Goal: Information Seeking & Learning: Learn about a topic

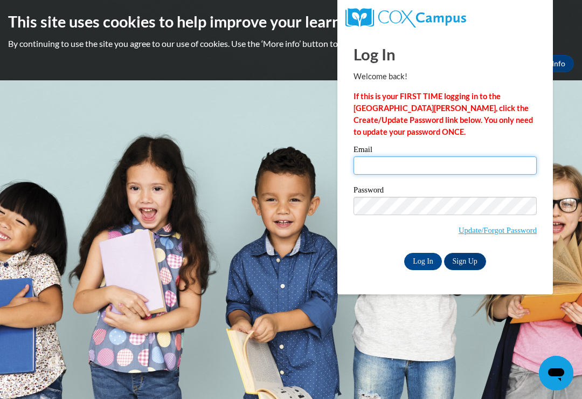
click at [442, 165] on input "Email" at bounding box center [444, 165] width 183 height 18
type input "Kgerke@kewaskumschools.org"
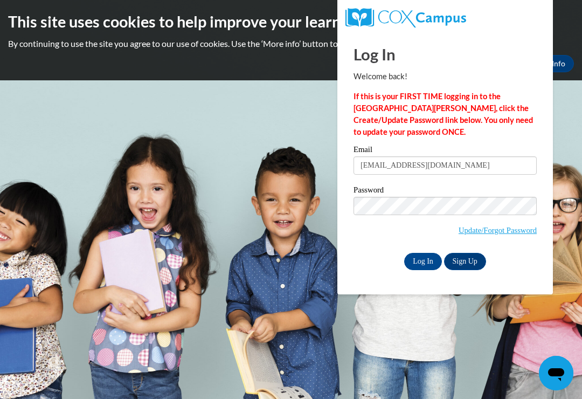
click at [422, 261] on input "Log In" at bounding box center [423, 261] width 38 height 17
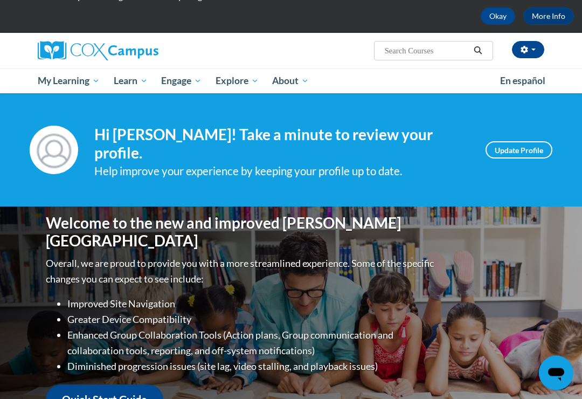
scroll to position [54, 0]
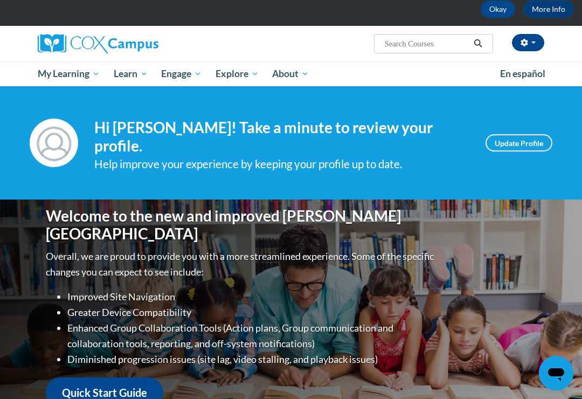
click at [0, 0] on span "My Course Progress" at bounding box center [0, 0] width 0 height 0
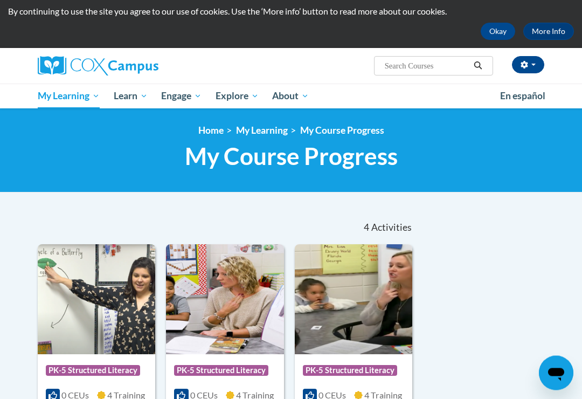
scroll to position [32, 0]
click at [0, 0] on span "PK-5 Structured Literacy Program" at bounding box center [0, 0] width 0 height 0
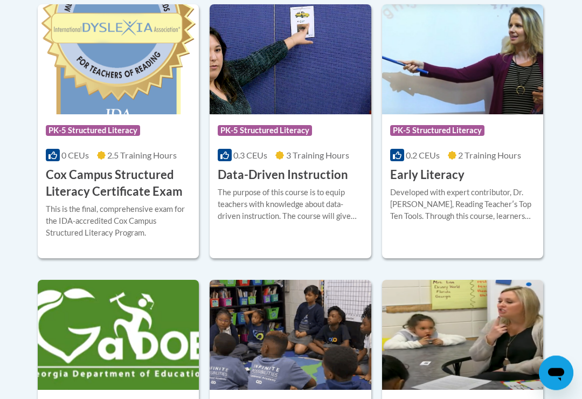
scroll to position [481, 0]
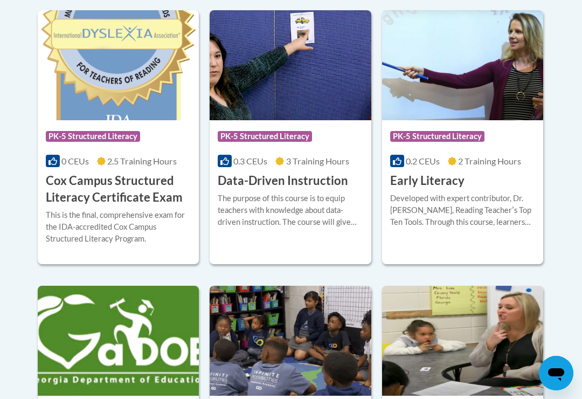
click at [332, 183] on h3 "Data-Driven Instruction" at bounding box center [283, 180] width 130 height 17
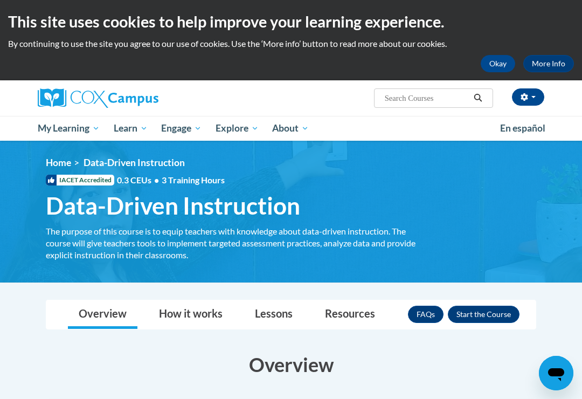
click at [500, 65] on button "Okay" at bounding box center [498, 63] width 34 height 17
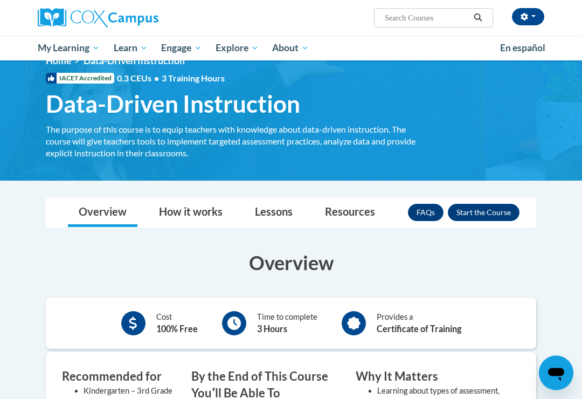
scroll to position [21, 0]
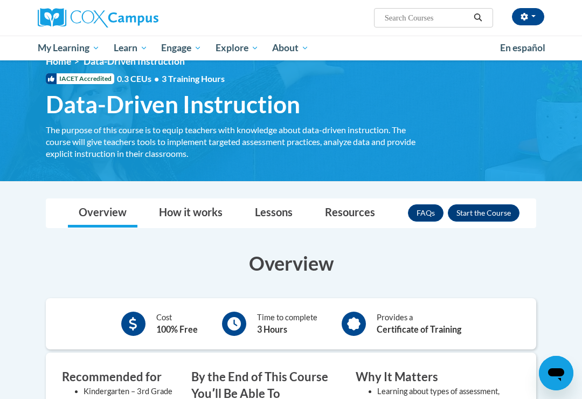
click at [479, 213] on button "Enroll" at bounding box center [484, 212] width 72 height 17
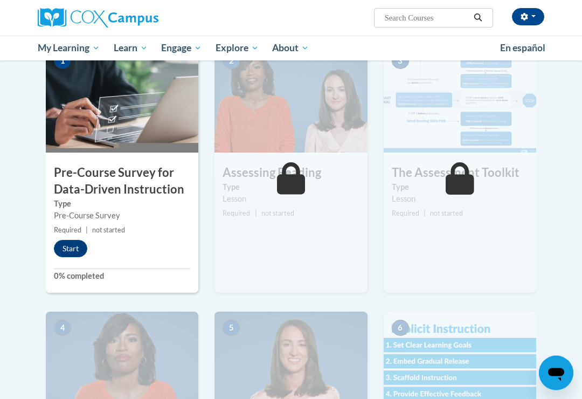
scroll to position [233, 0]
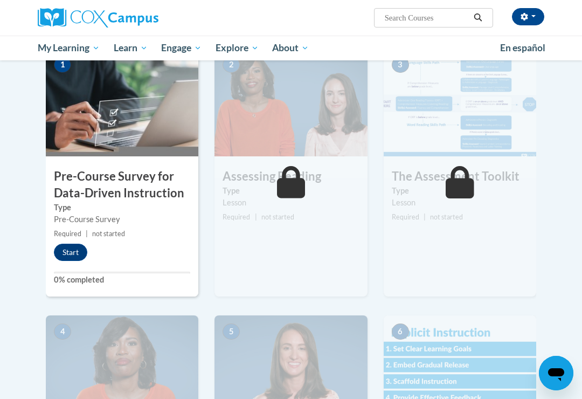
click at [80, 163] on div "1 Pre-Course Survey for Data-Driven Instruction Type Pre-Course Survey Required…" at bounding box center [122, 172] width 152 height 248
click at [61, 246] on button "Start" at bounding box center [70, 252] width 33 height 17
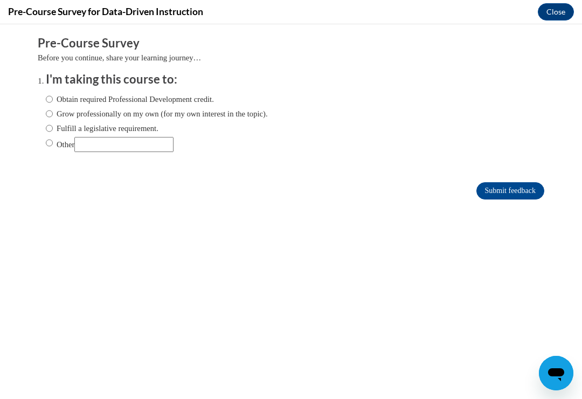
scroll to position [0, 0]
click at [48, 123] on input "Fulfill a legislative requirement." at bounding box center [49, 128] width 7 height 12
radio input "true"
click at [508, 188] on input "Submit feedback" at bounding box center [510, 190] width 68 height 17
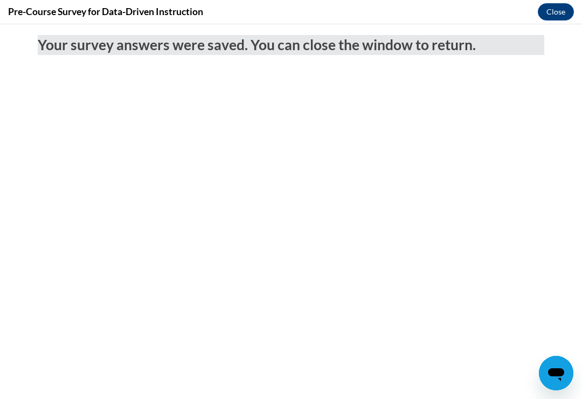
click at [552, 16] on button "Close" at bounding box center [556, 11] width 36 height 17
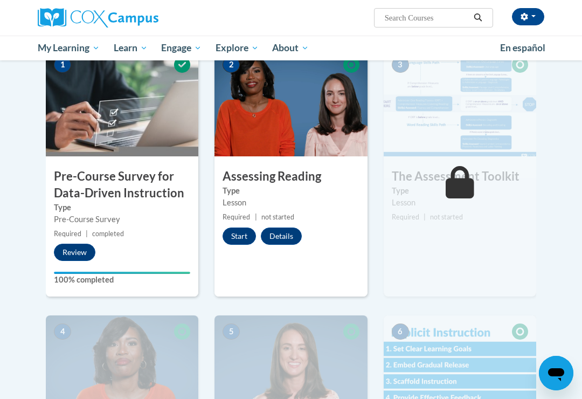
click at [244, 231] on button "Start" at bounding box center [239, 235] width 33 height 17
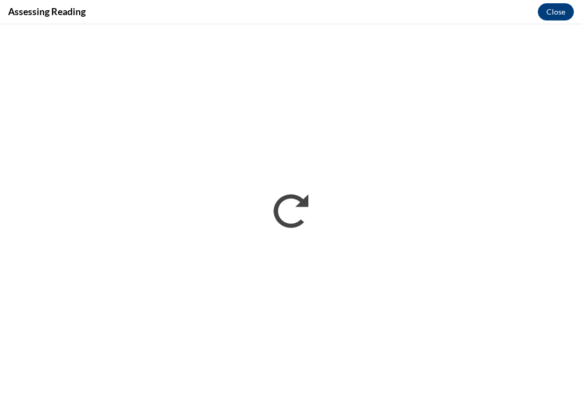
click at [560, 11] on button "Close" at bounding box center [556, 11] width 36 height 17
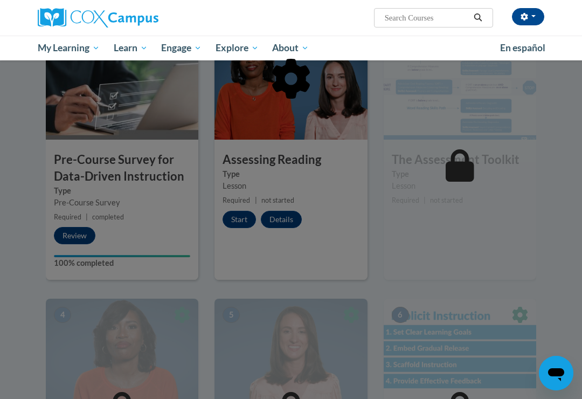
click at [243, 222] on div at bounding box center [291, 134] width 490 height 205
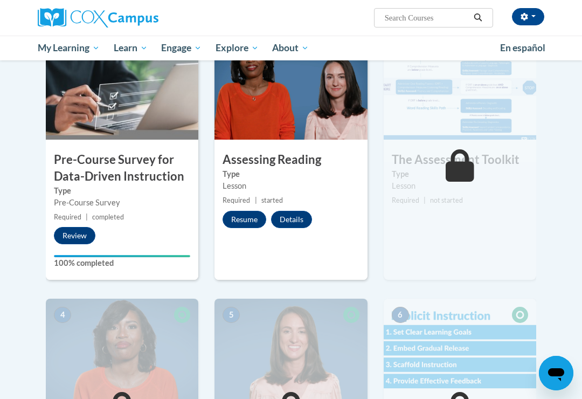
click at [254, 216] on button "Resume" at bounding box center [245, 219] width 44 height 17
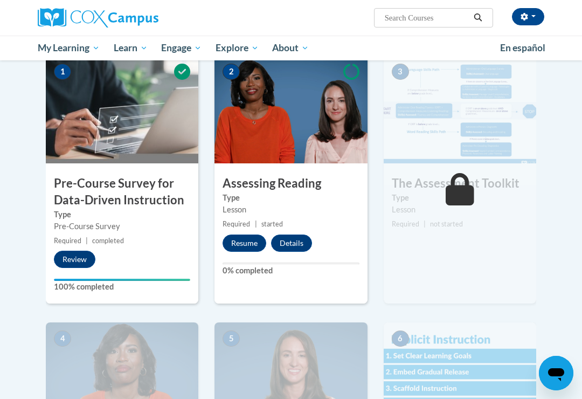
click at [237, 240] on button "Resume" at bounding box center [245, 242] width 44 height 17
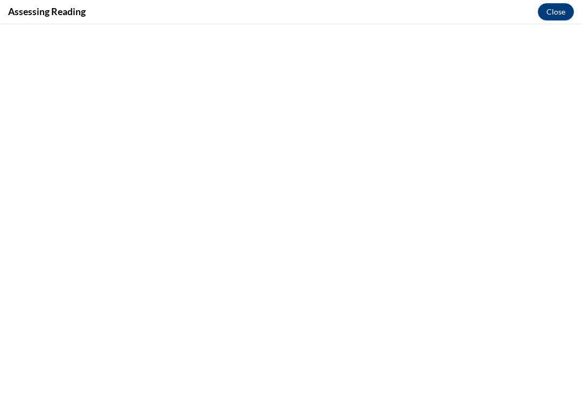
click at [556, 15] on button "Close" at bounding box center [556, 11] width 36 height 17
